Goal: Find specific page/section: Find specific page/section

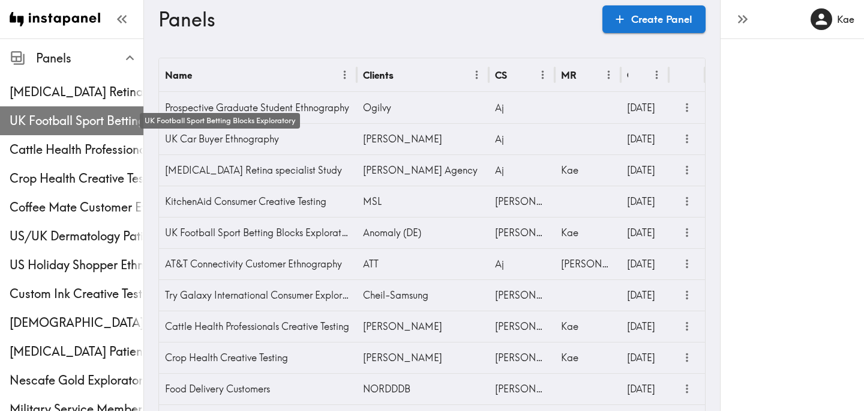
click at [62, 123] on span "UK Football Sport Betting Blocks Exploratory" at bounding box center [77, 120] width 134 height 17
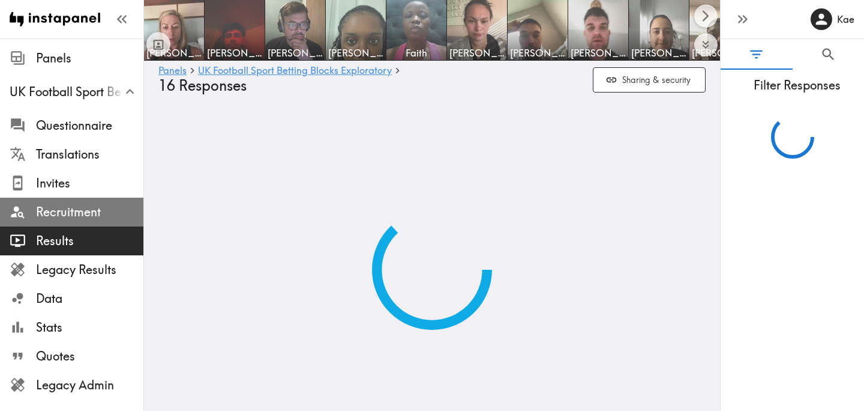
click at [92, 208] on span "Recruitment" at bounding box center [89, 211] width 107 height 17
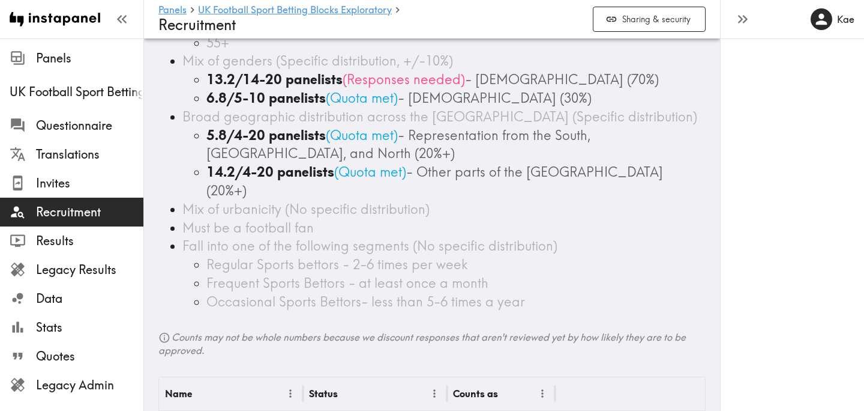
scroll to position [157, 0]
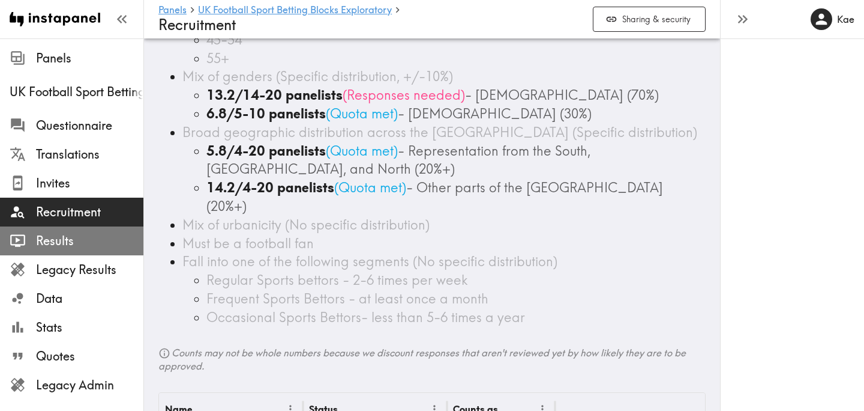
click at [73, 243] on span "Results" at bounding box center [89, 240] width 107 height 17
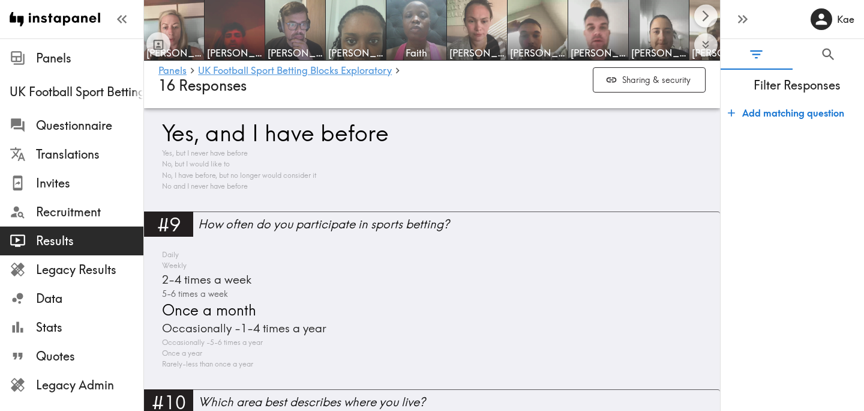
scroll to position [2275, 0]
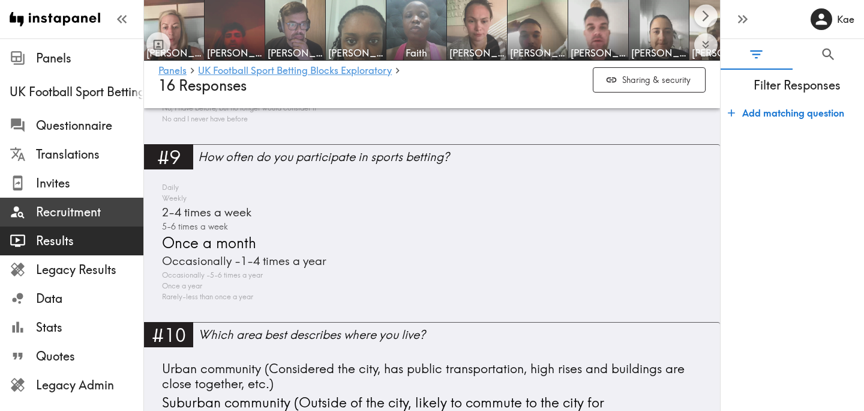
click at [118, 214] on span "Recruitment" at bounding box center [89, 211] width 107 height 17
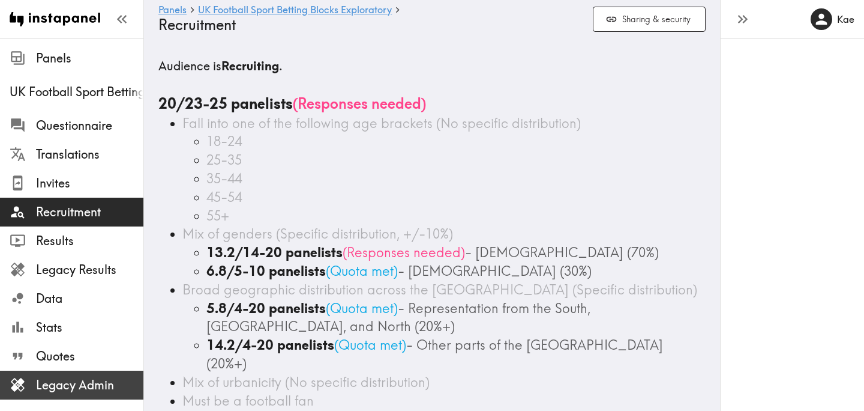
click at [67, 381] on span "Legacy Admin" at bounding box center [89, 384] width 107 height 17
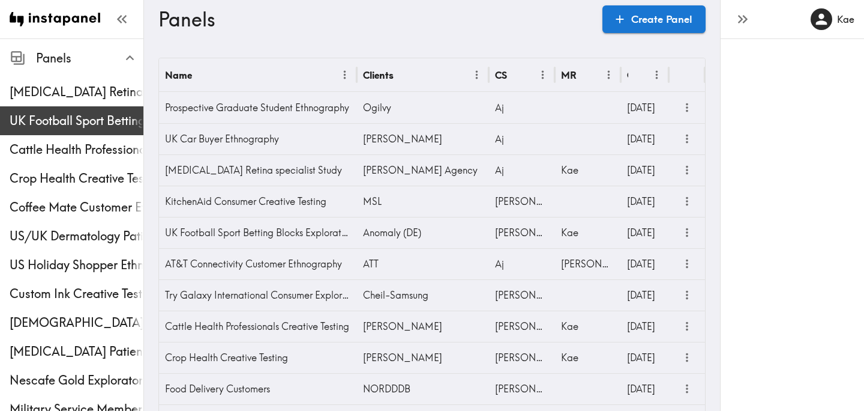
click at [65, 128] on span "UK Football Sport Betting Blocks Exploratory" at bounding box center [77, 120] width 134 height 17
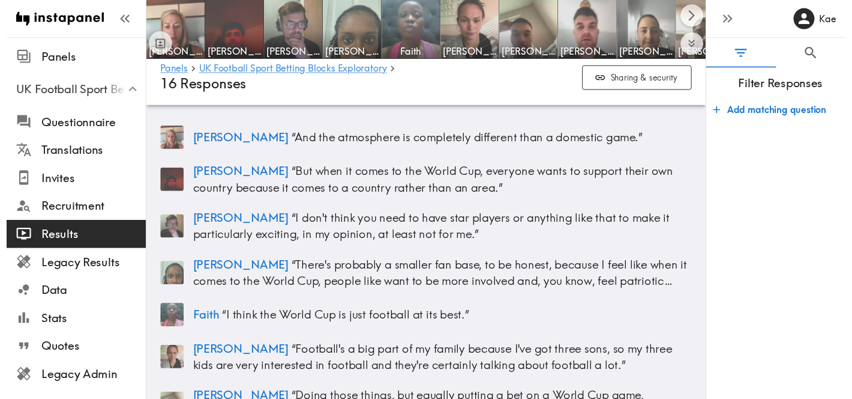
scroll to position [15, 0]
